Goal: Task Accomplishment & Management: Complete application form

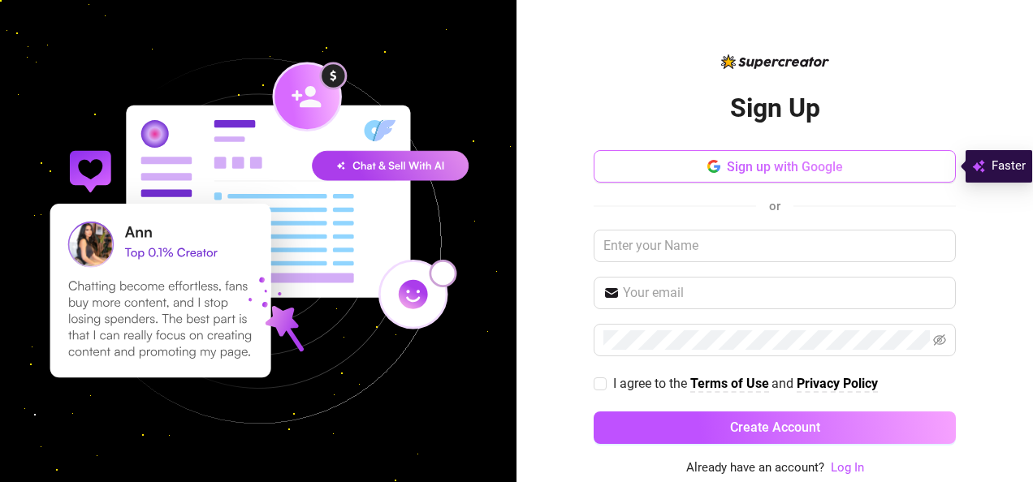
click at [733, 168] on span "Sign up with Google" at bounding box center [785, 166] width 116 height 15
click at [874, 170] on button "Sign up with Google" at bounding box center [774, 166] width 362 height 32
click at [848, 469] on link "Log In" at bounding box center [847, 467] width 33 height 15
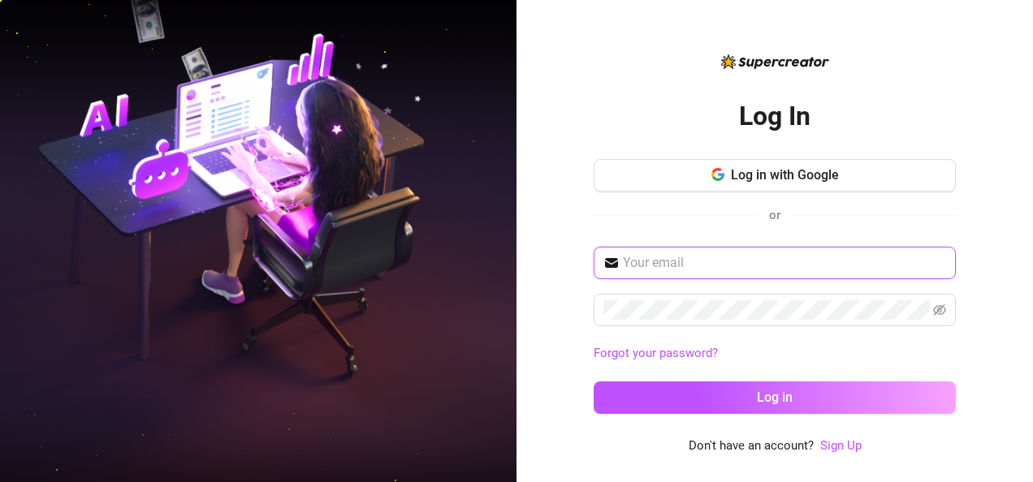
click at [721, 266] on input "text" at bounding box center [784, 262] width 323 height 19
click at [829, 175] on span "Log in with Google" at bounding box center [785, 174] width 108 height 15
click at [671, 178] on button "Log in with Google" at bounding box center [774, 175] width 362 height 32
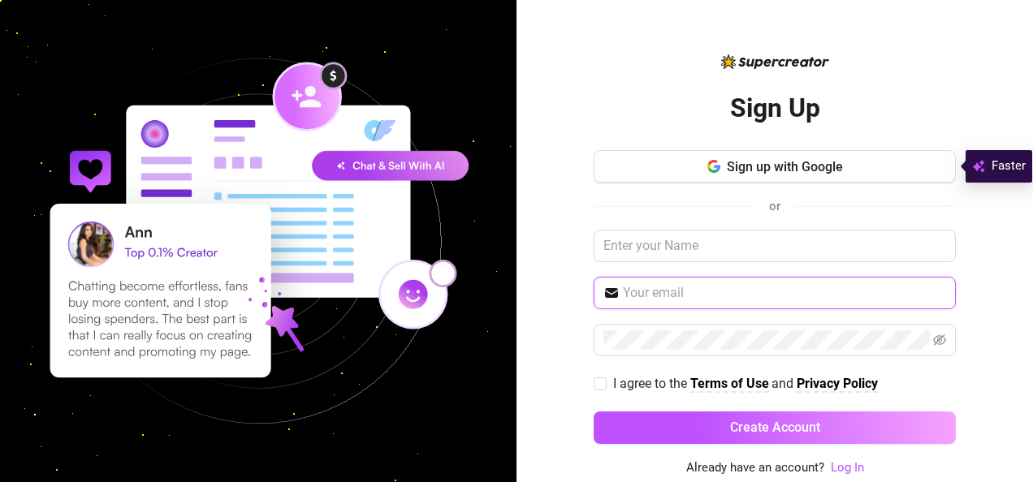
click at [723, 291] on input "text" at bounding box center [784, 292] width 323 height 19
type input "ezehannaa@gmail.com"
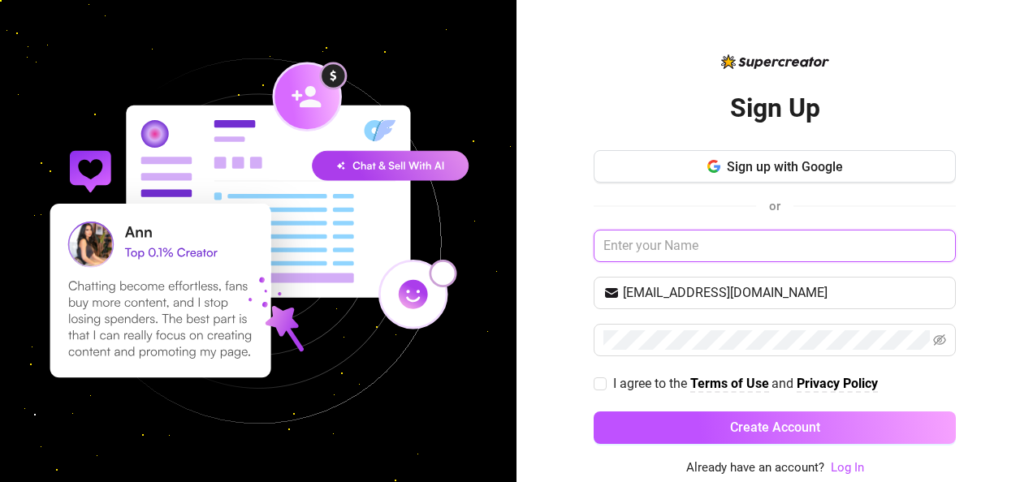
click at [612, 231] on input "text" at bounding box center [774, 246] width 362 height 32
type input "Ann"
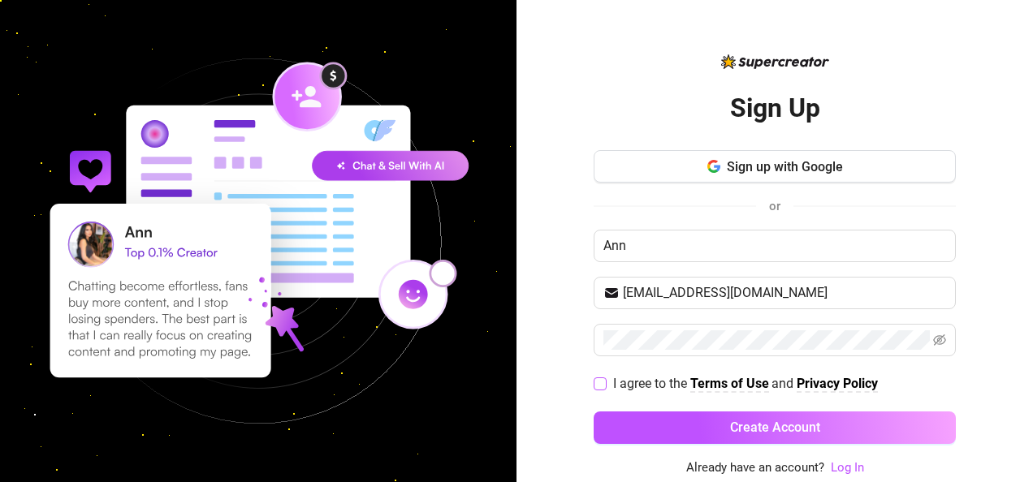
click at [597, 385] on input "I agree to the Terms of Use and Privacy Policy" at bounding box center [598, 383] width 11 height 11
checkbox input "true"
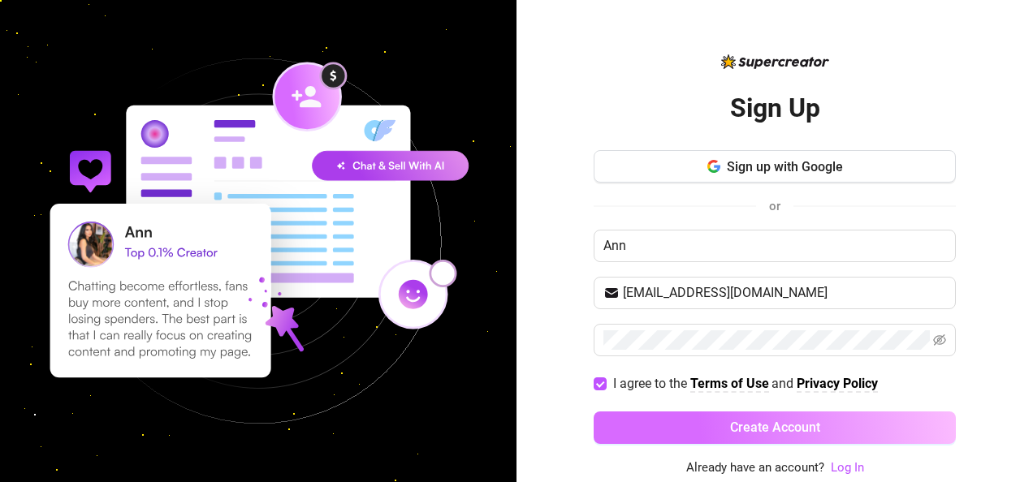
click at [724, 429] on button "Create Account" at bounding box center [774, 428] width 362 height 32
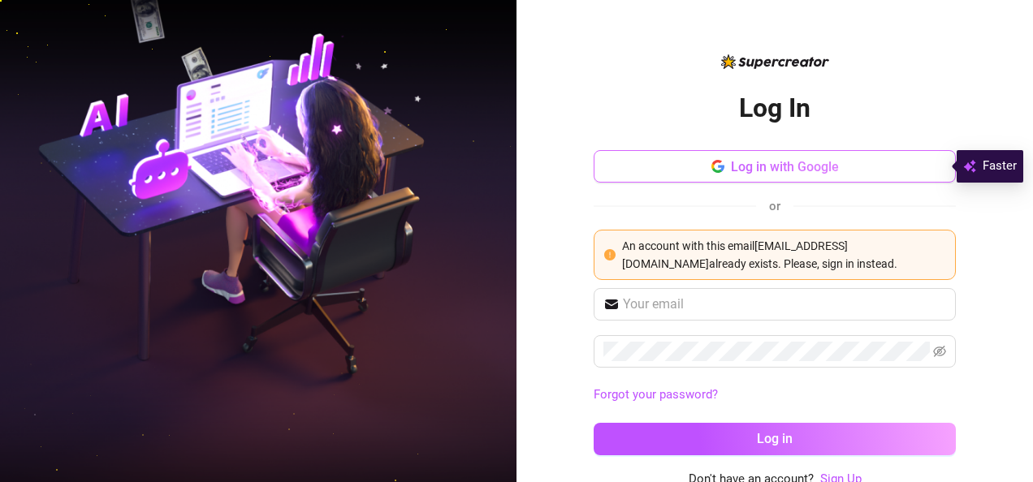
click at [757, 170] on span "Log in with Google" at bounding box center [785, 166] width 108 height 15
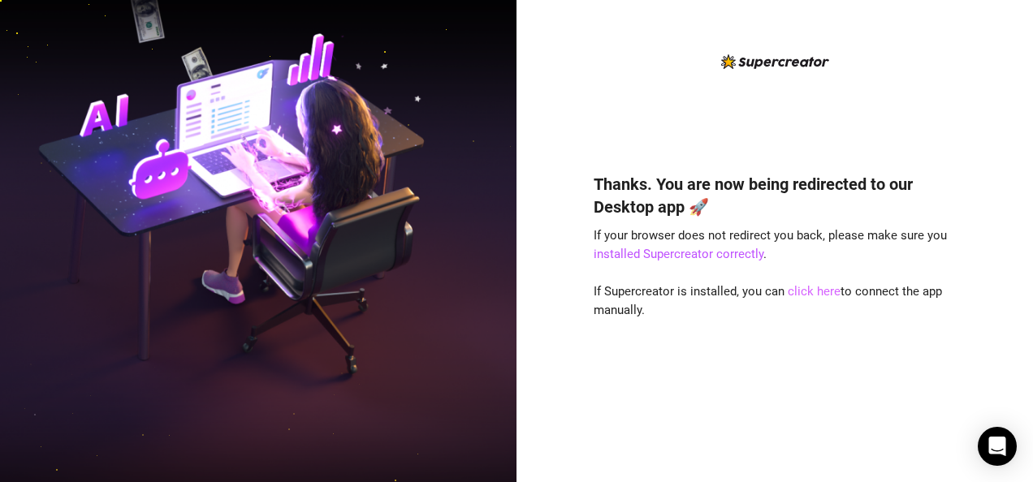
click at [804, 298] on link "click here" at bounding box center [813, 291] width 53 height 15
click at [820, 291] on link "click here" at bounding box center [813, 291] width 53 height 15
click at [792, 292] on link "click here" at bounding box center [813, 291] width 53 height 15
click at [796, 291] on link "click here" at bounding box center [813, 291] width 53 height 15
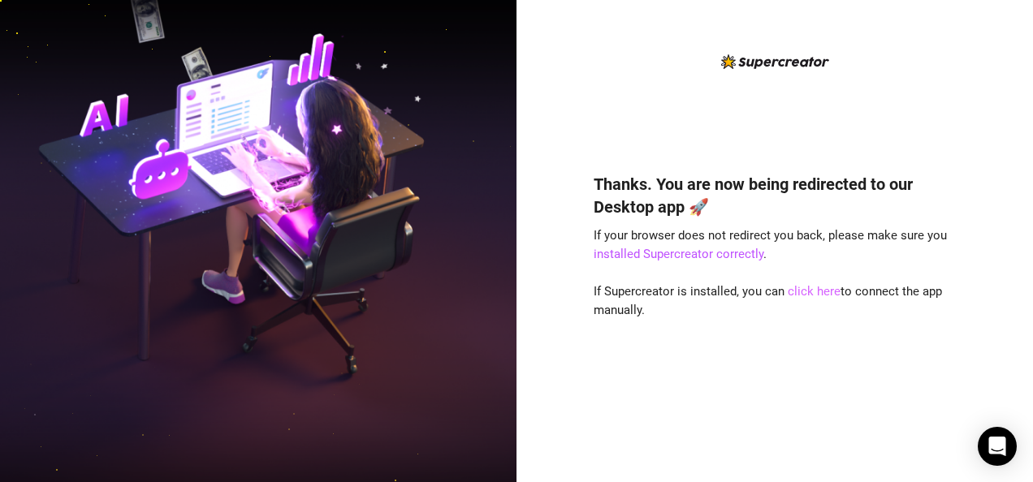
click at [796, 291] on link "click here" at bounding box center [813, 291] width 53 height 15
